Goal: Transaction & Acquisition: Purchase product/service

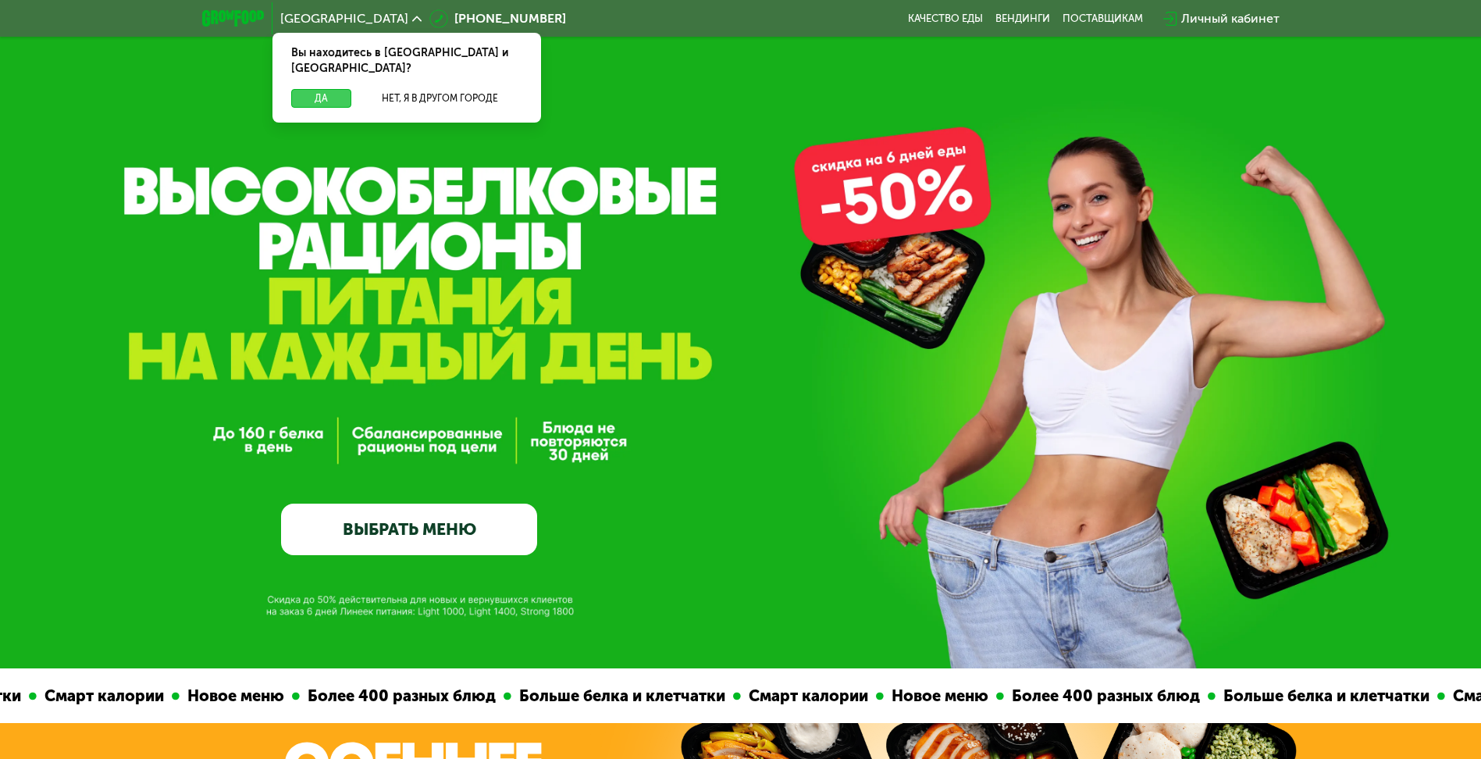
click at [325, 89] on button "Да" at bounding box center [321, 98] width 60 height 19
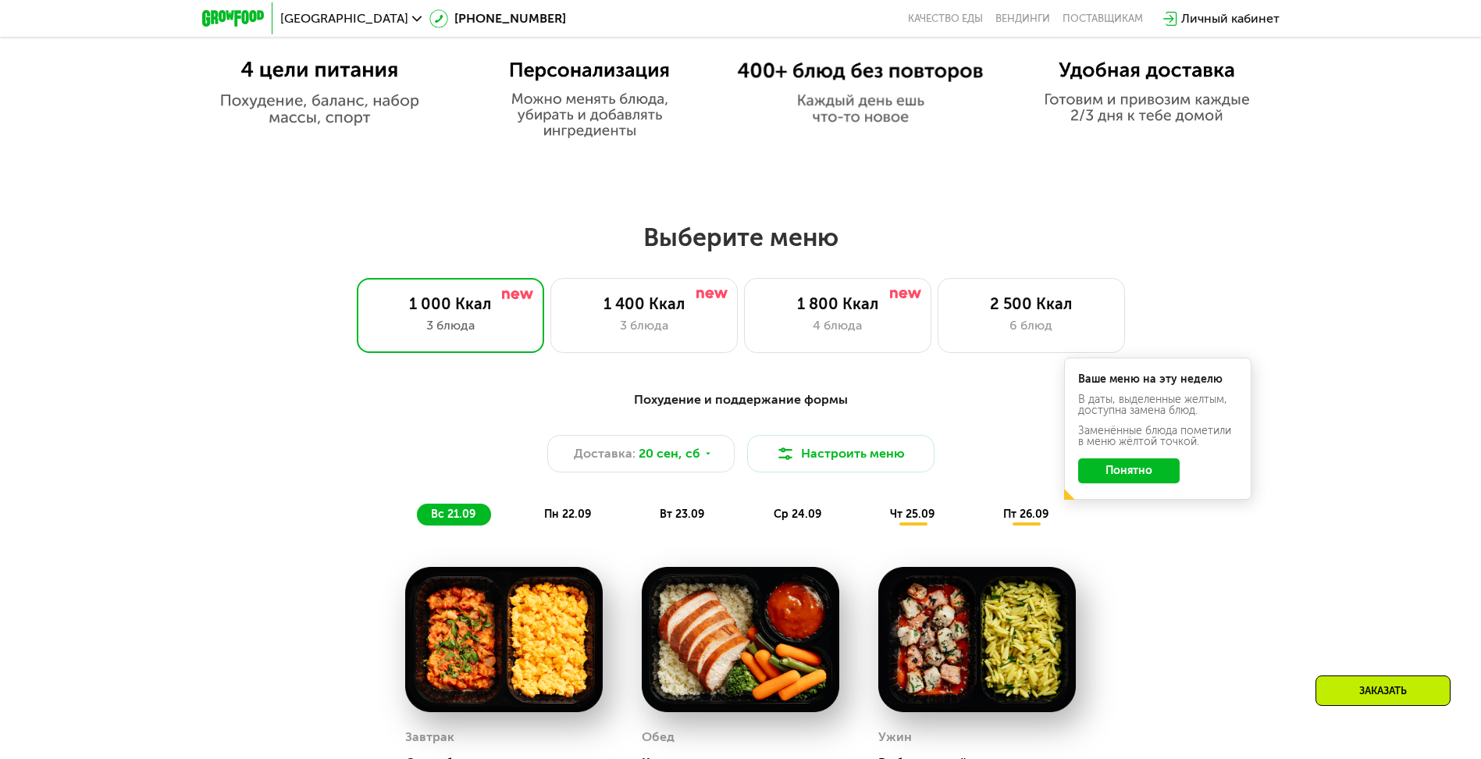
scroll to position [1249, 0]
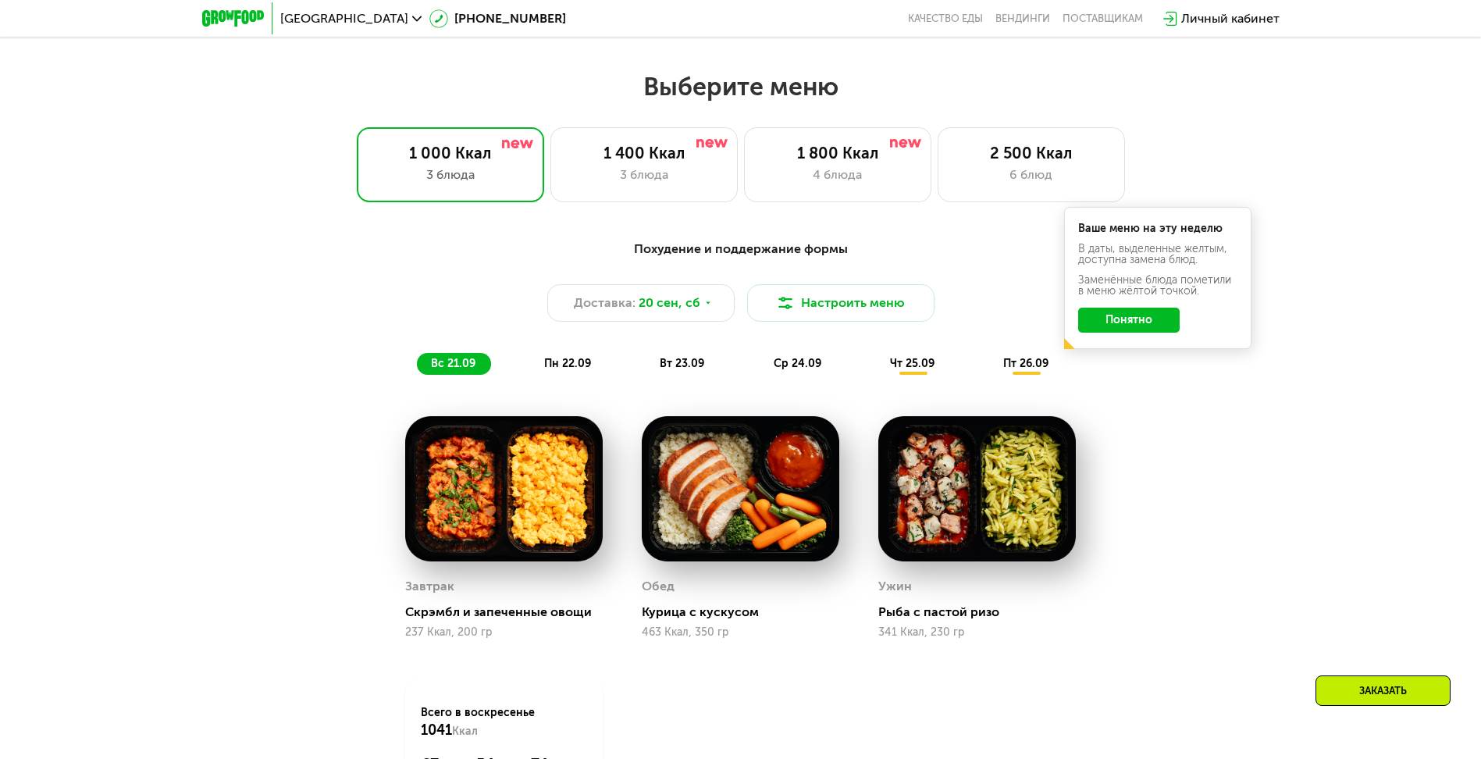
drag, startPoint x: 1163, startPoint y: 327, endPoint x: 1175, endPoint y: 330, distance: 12.1
click at [1160, 328] on button "Понятно" at bounding box center [1129, 320] width 102 height 25
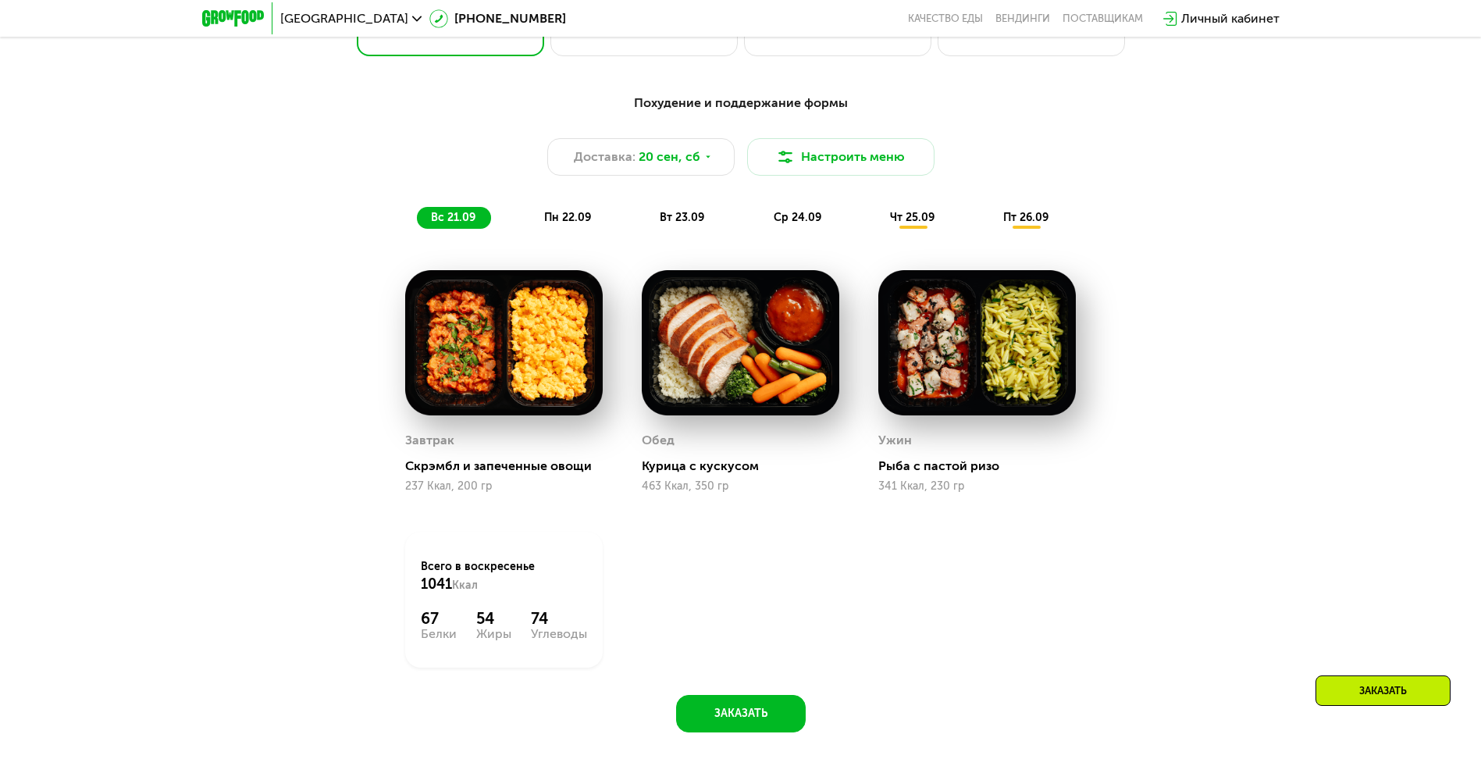
scroll to position [1405, 0]
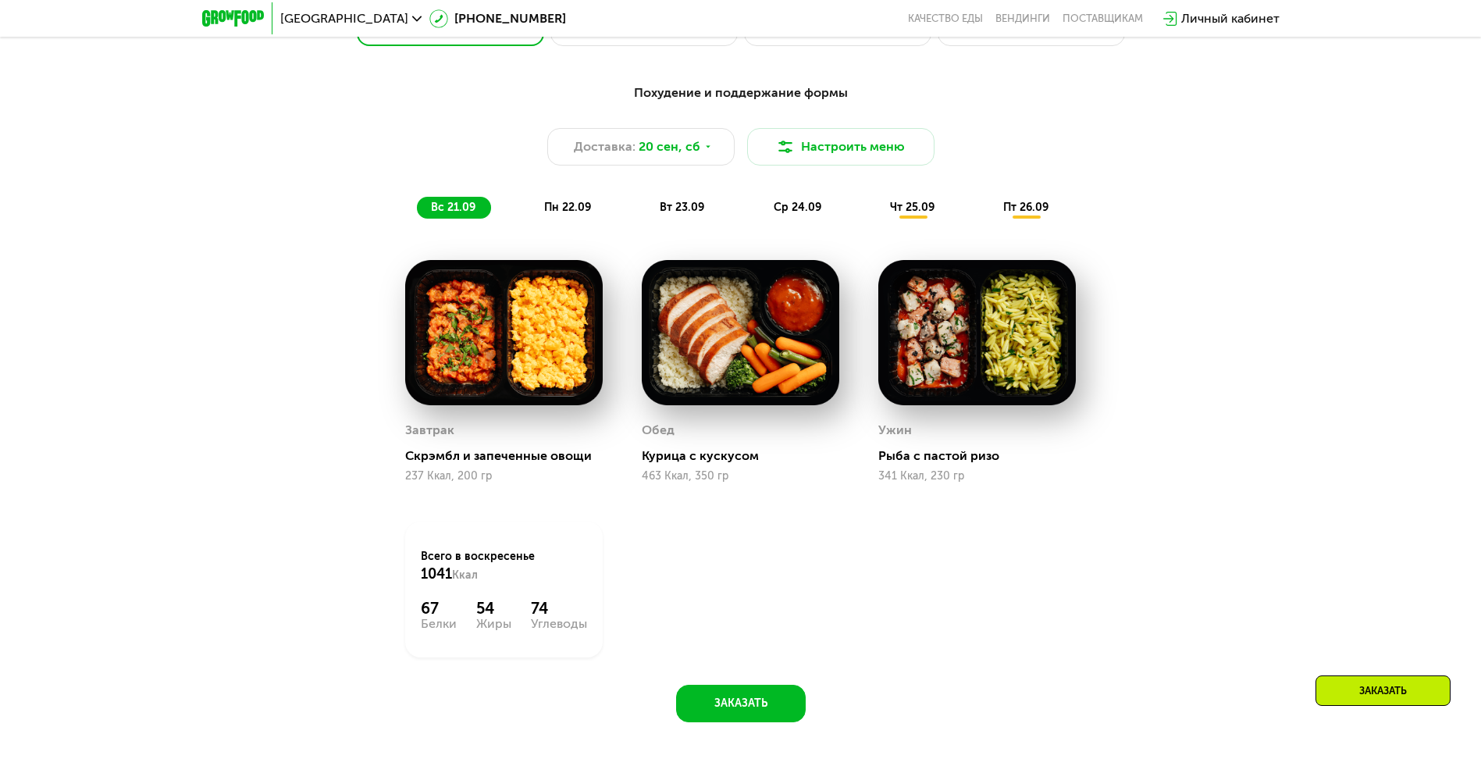
click at [652, 219] on div "вт 23.09" at bounding box center [683, 208] width 74 height 22
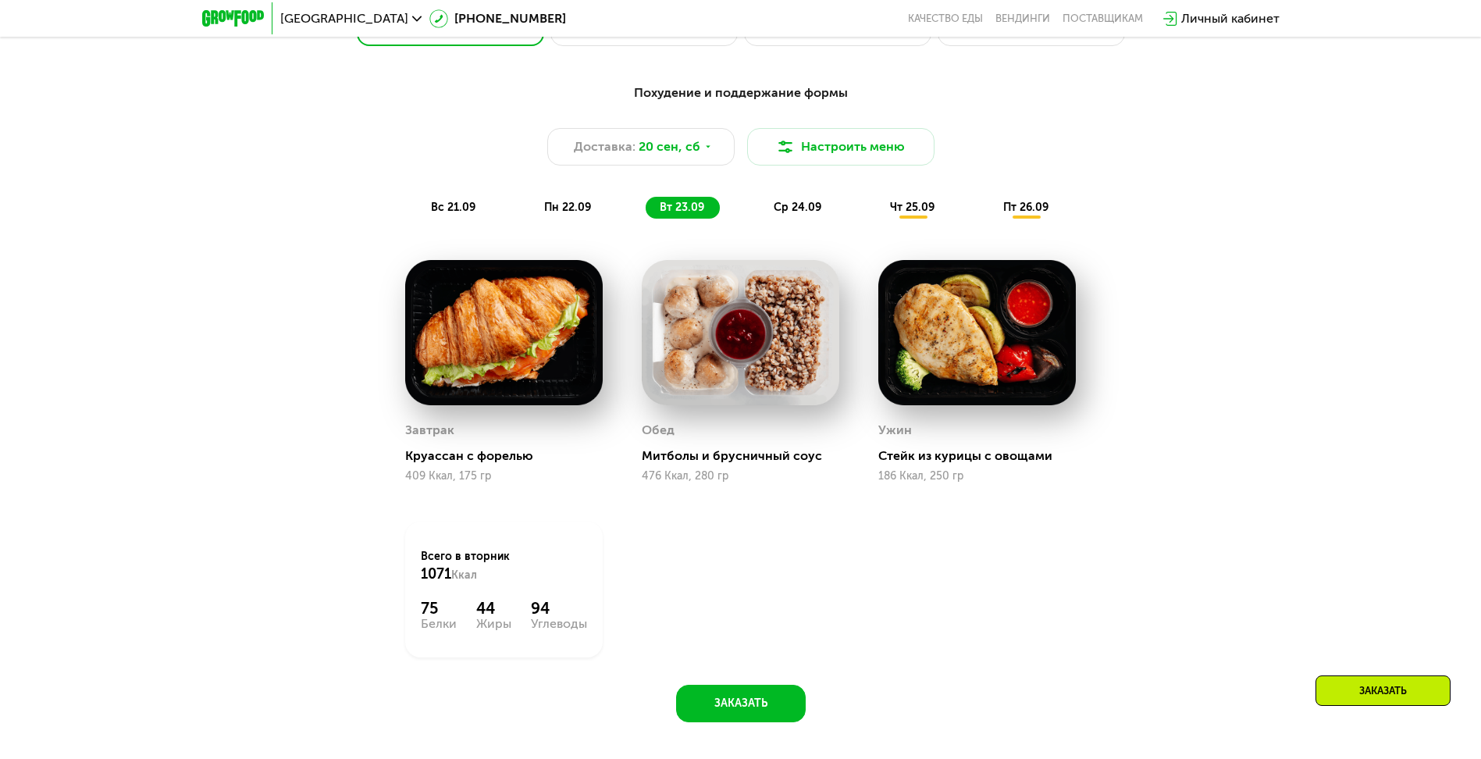
click at [582, 214] on span "пн 22.09" at bounding box center [567, 207] width 47 height 13
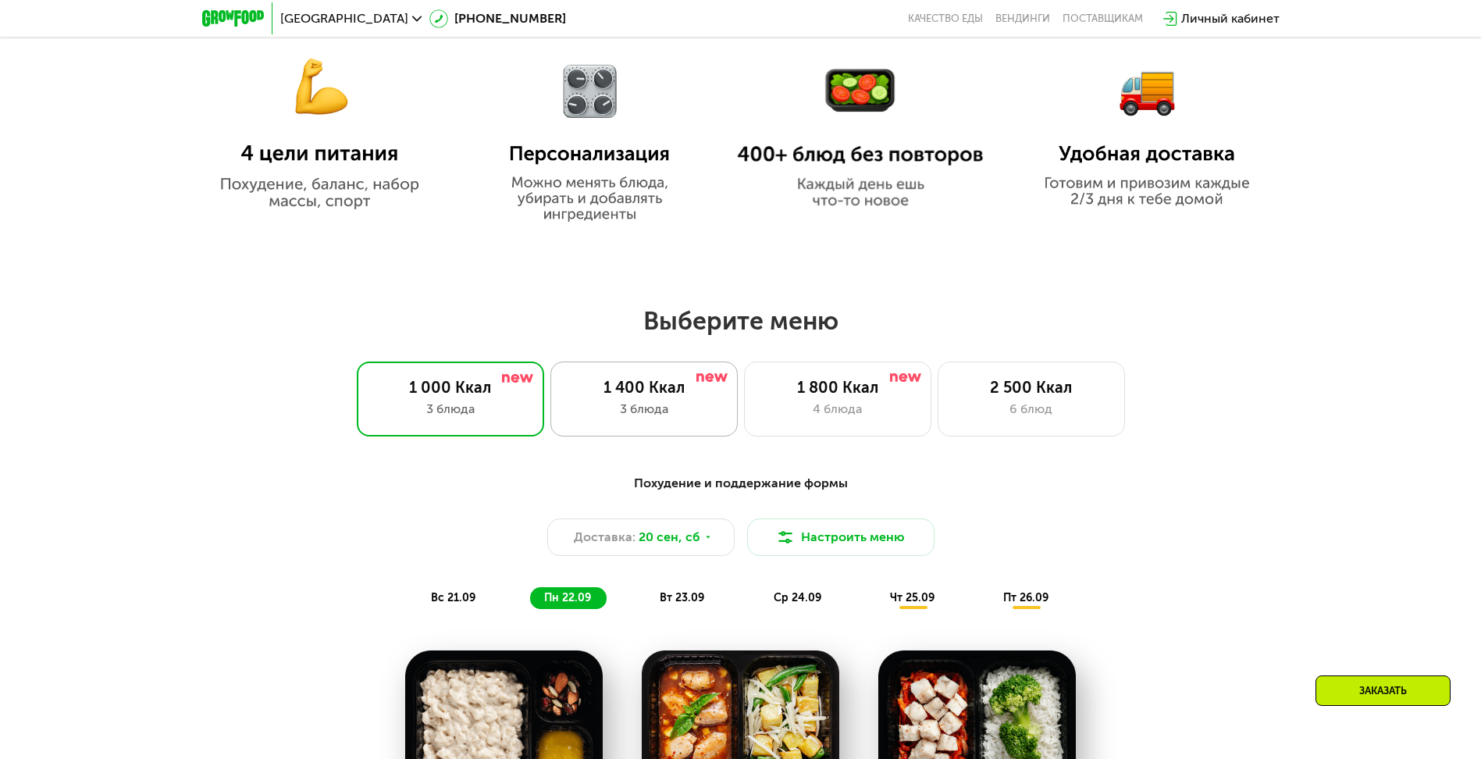
click at [696, 416] on div "3 блюда" at bounding box center [644, 409] width 155 height 19
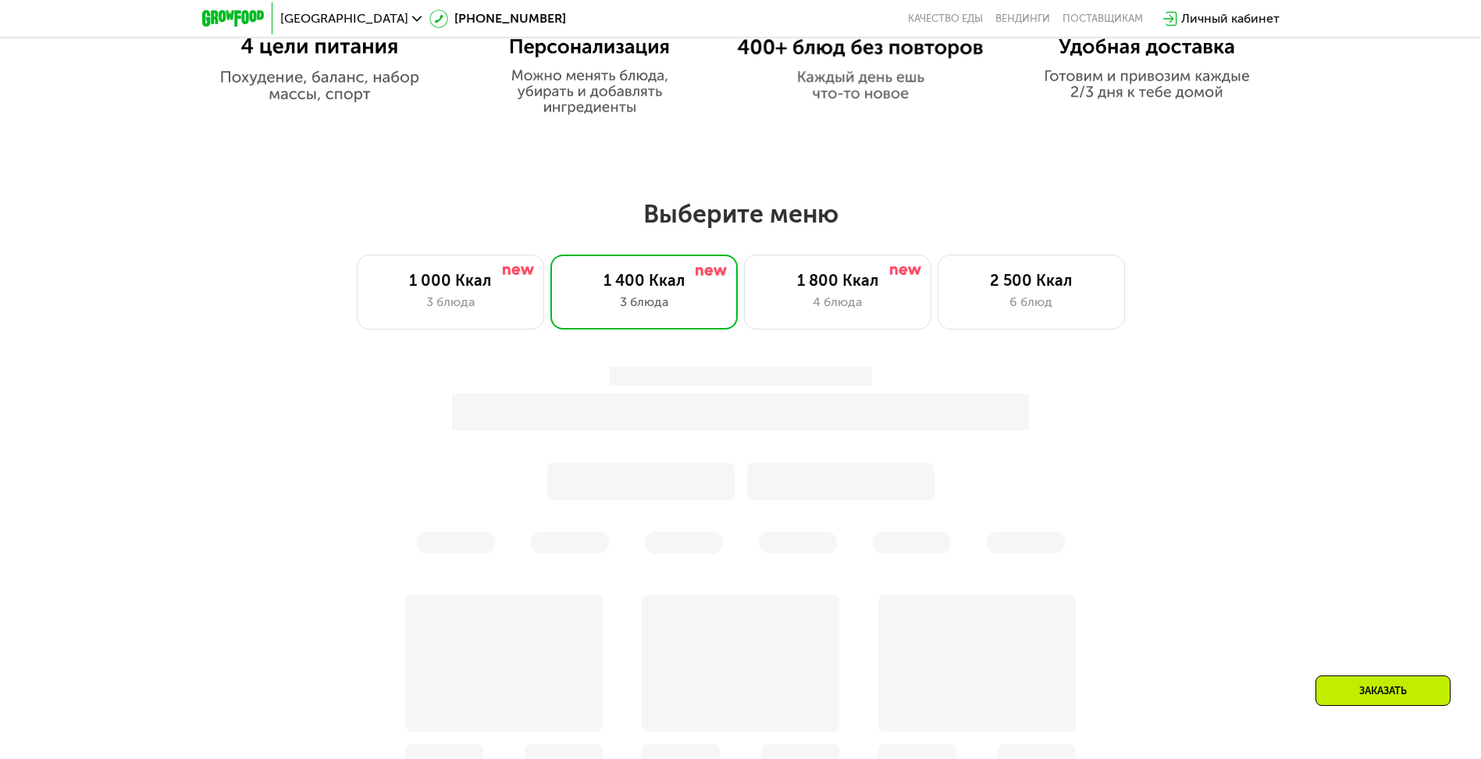
scroll to position [1171, 0]
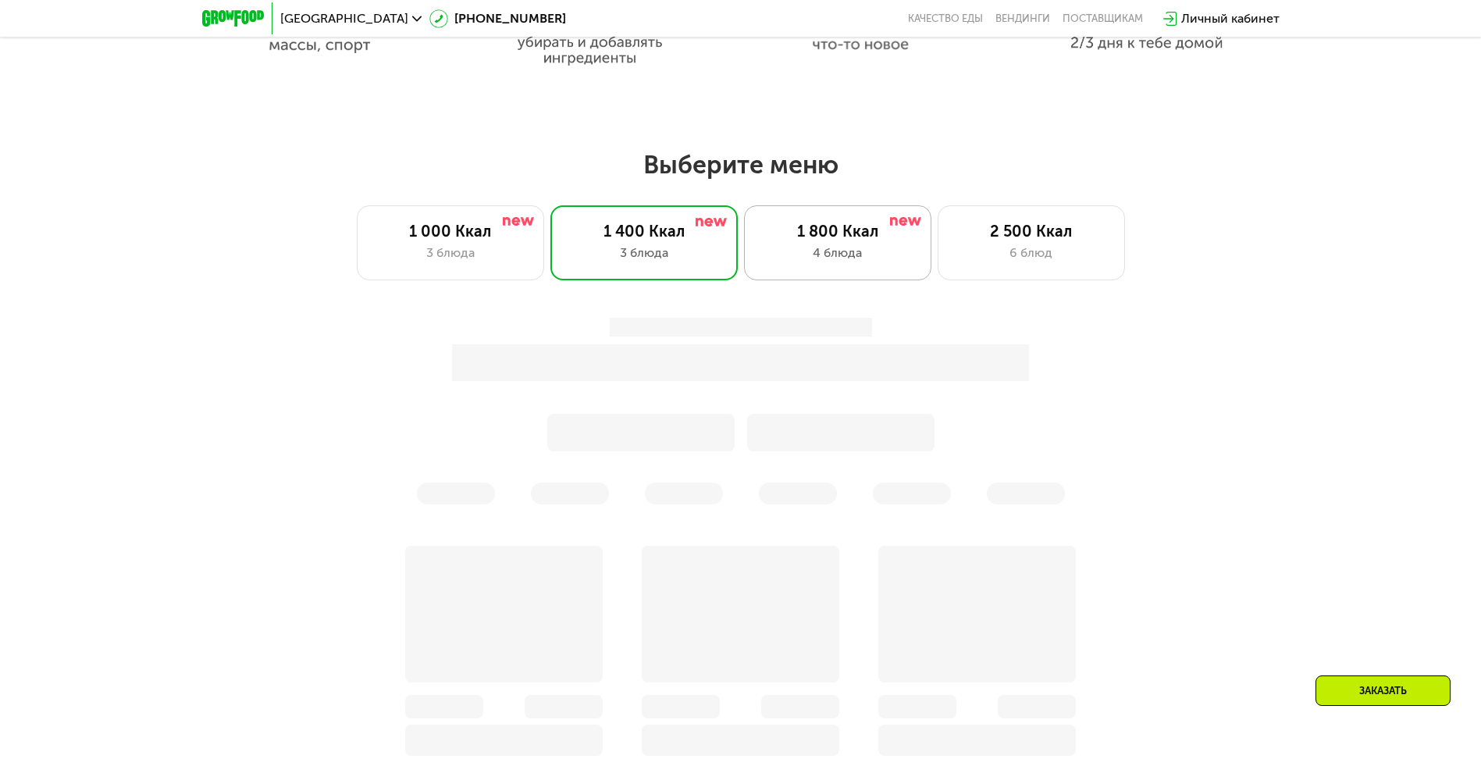
click at [924, 244] on div "1 800 Ккал 4 блюда" at bounding box center [837, 242] width 187 height 75
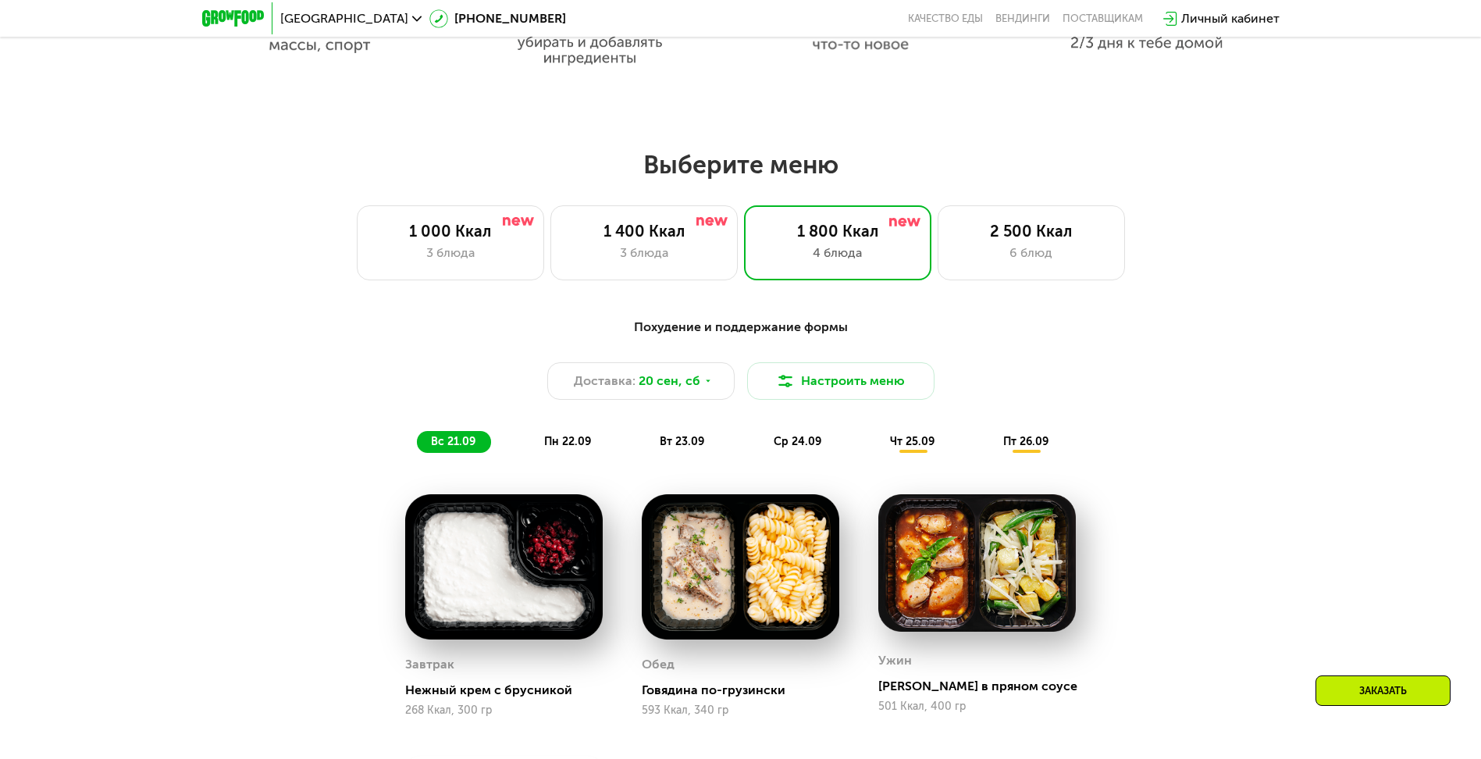
scroll to position [1405, 0]
